Goal: Find contact information: Find contact information

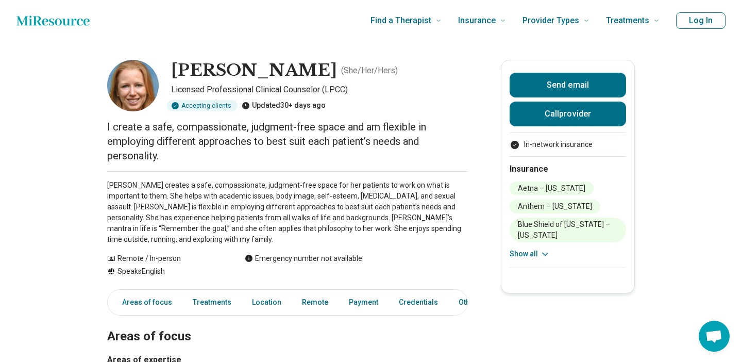
click at [129, 210] on p "[PERSON_NAME] creates a safe, compassionate, judgment-free space for her patien…" at bounding box center [287, 212] width 361 height 65
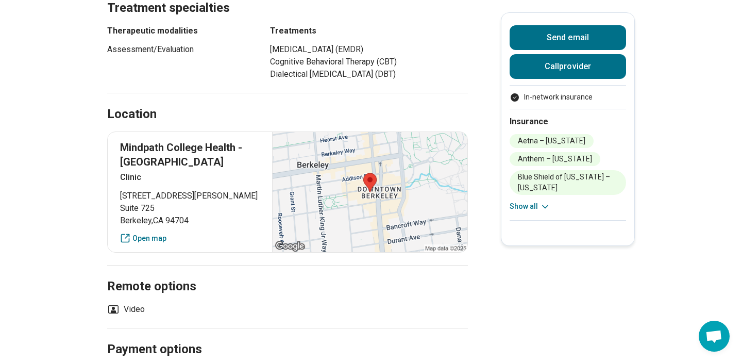
scroll to position [482, 0]
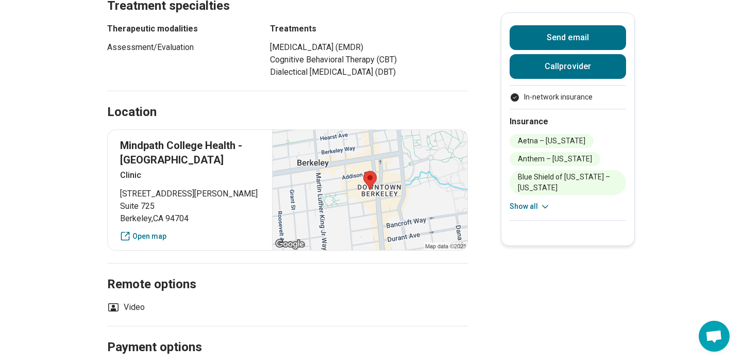
click at [187, 145] on p "Mindpath College Health - [GEOGRAPHIC_DATA]" at bounding box center [190, 152] width 140 height 29
click at [139, 181] on p "Clinic" at bounding box center [190, 175] width 140 height 12
click at [128, 176] on p "Clinic" at bounding box center [190, 175] width 140 height 12
click at [556, 63] on button "Call provider" at bounding box center [568, 66] width 116 height 25
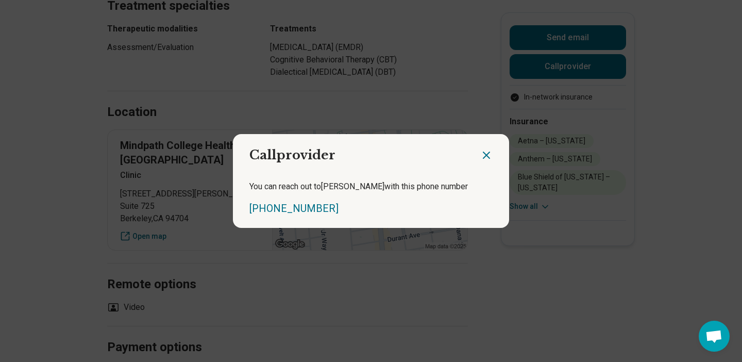
click at [479, 155] on h2 "Call provider" at bounding box center [356, 151] width 247 height 34
click at [483, 155] on icon "Close dialog" at bounding box center [486, 155] width 12 height 12
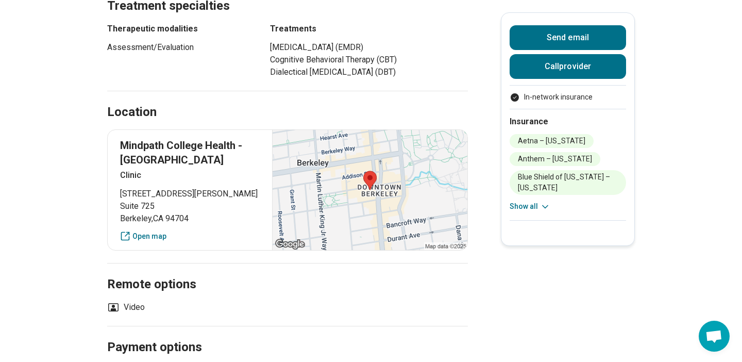
click at [412, 57] on li "Cognitive Behavioral Therapy (CBT)" at bounding box center [369, 60] width 198 height 12
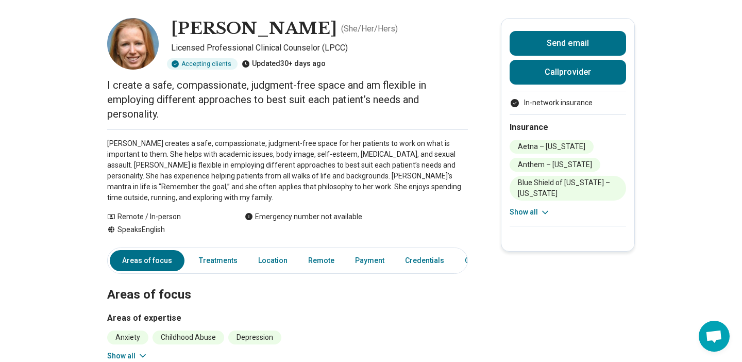
scroll to position [33, 0]
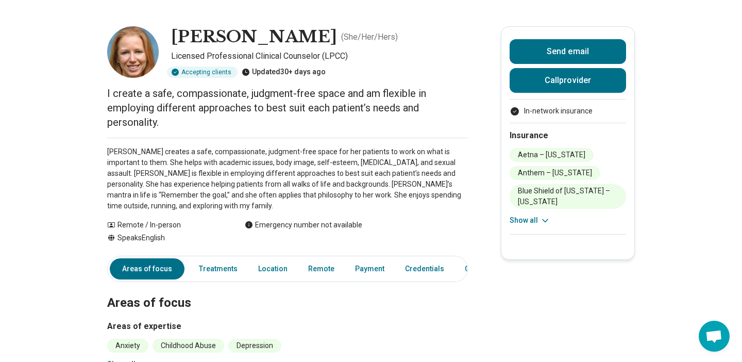
click at [375, 114] on p "I create a safe, compassionate, judgment-free space and am flexible in employin…" at bounding box center [287, 107] width 361 height 43
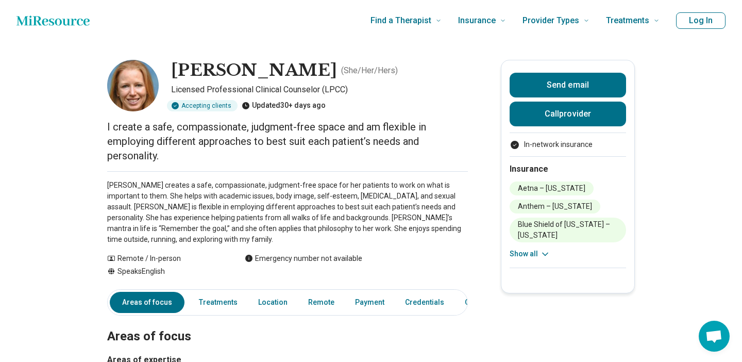
scroll to position [0, 0]
click at [447, 193] on p "[PERSON_NAME] creates a safe, compassionate, judgment-free space for her patien…" at bounding box center [287, 212] width 361 height 65
click at [227, 225] on p "[PERSON_NAME] creates a safe, compassionate, judgment-free space for her patien…" at bounding box center [287, 212] width 361 height 65
